Goal: Information Seeking & Learning: Check status

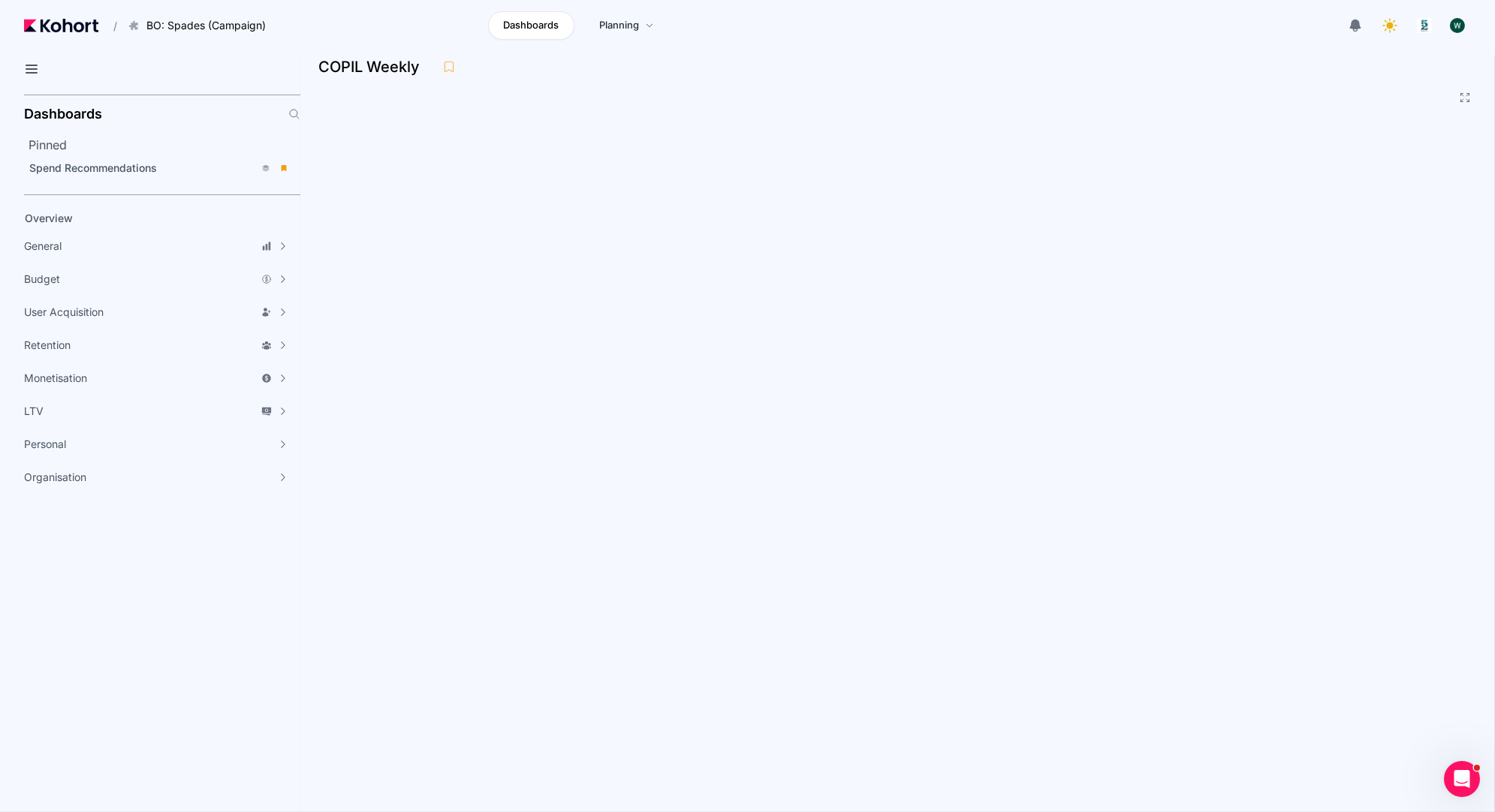
click at [651, 75] on div "COPIL Weekly" at bounding box center [891, 66] width 1147 height 22
